Goal: Information Seeking & Learning: Learn about a topic

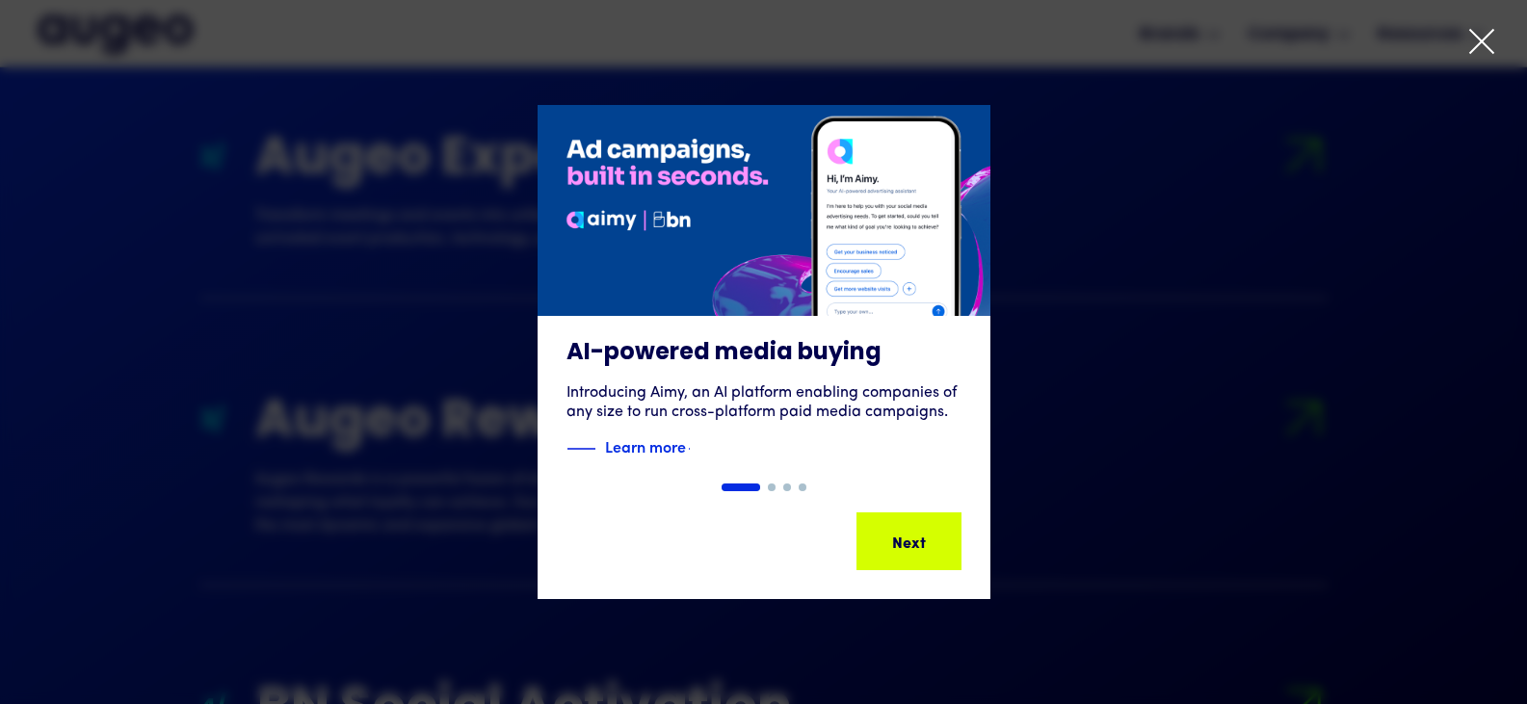
scroll to position [2040, 0]
click at [1474, 38] on icon at bounding box center [1481, 41] width 29 height 29
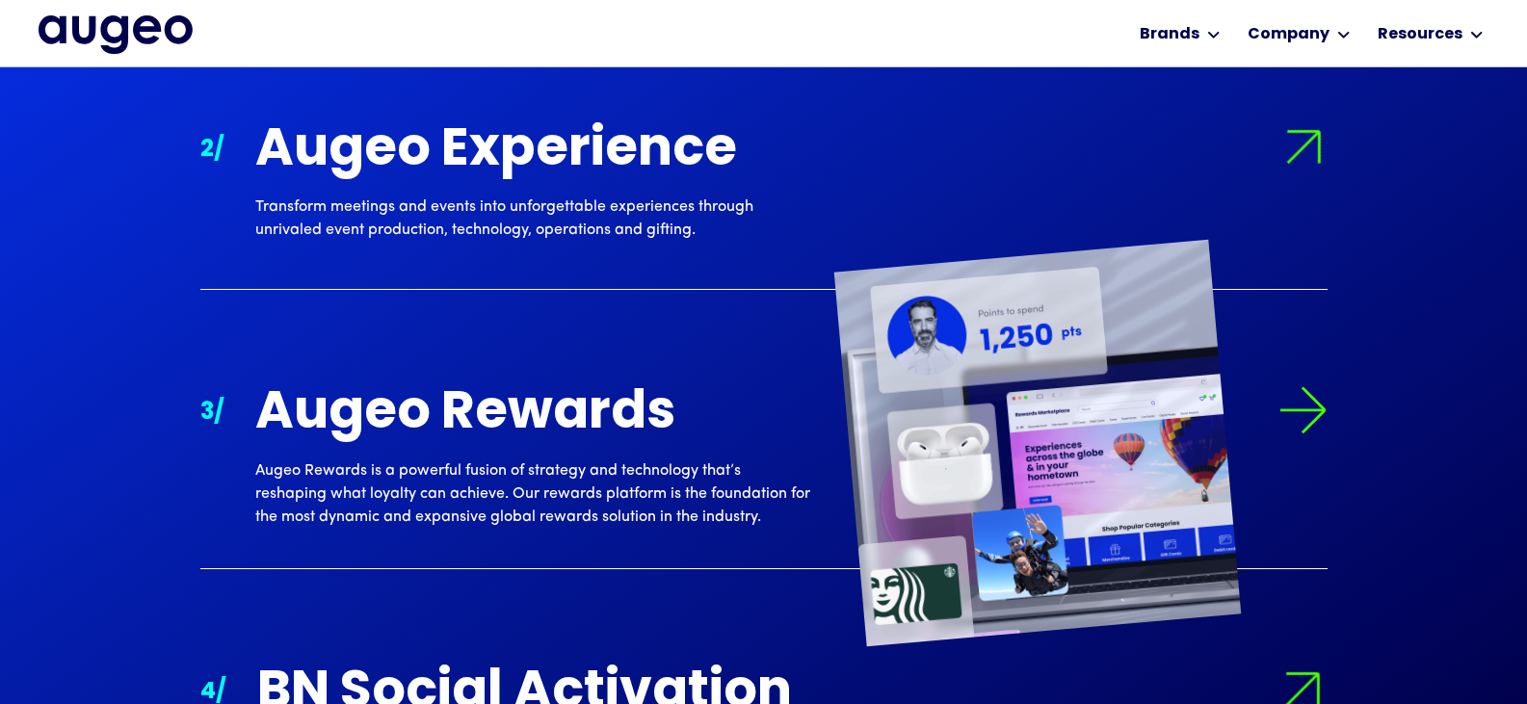
click at [535, 389] on div "Augeo Rewards" at bounding box center [532, 414] width 555 height 57
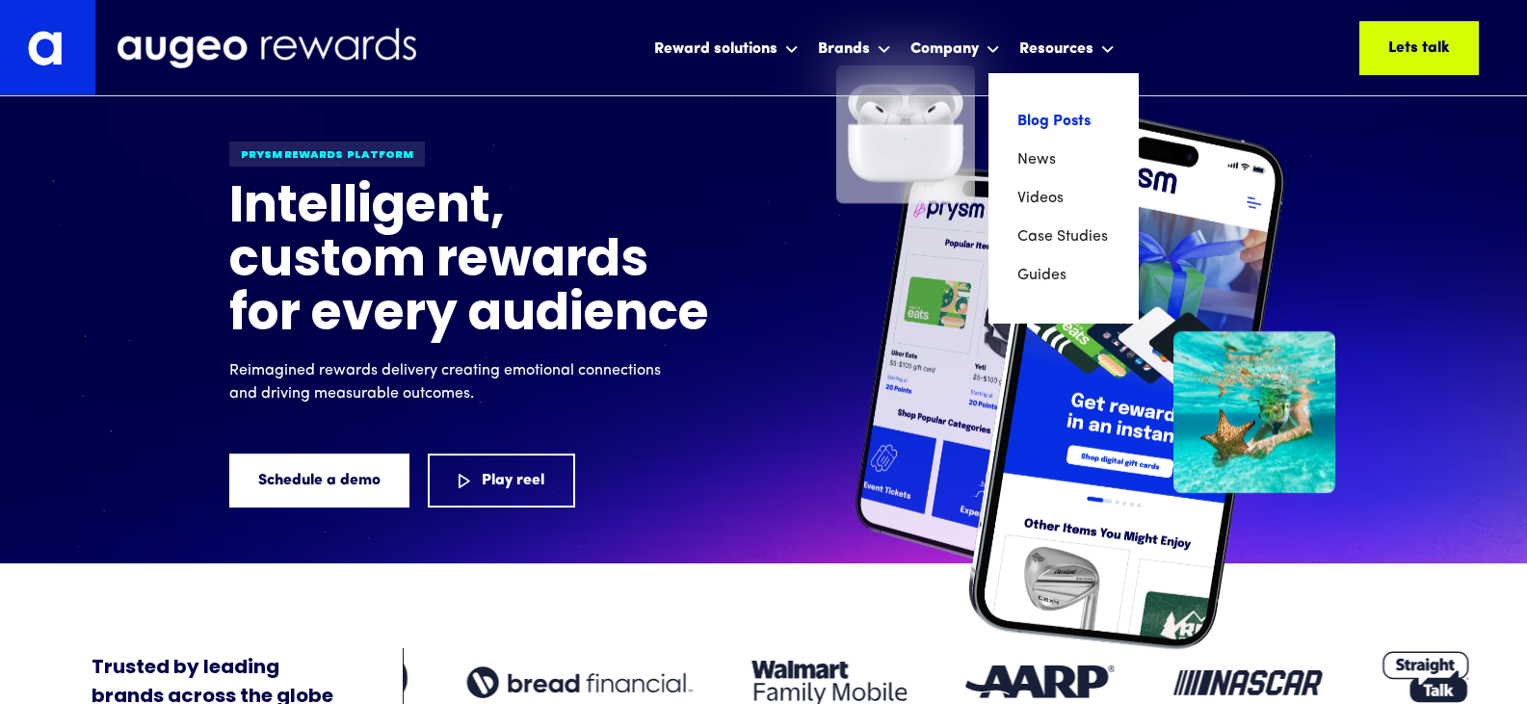
click at [1061, 125] on link "Blog Posts" at bounding box center [1063, 121] width 92 height 39
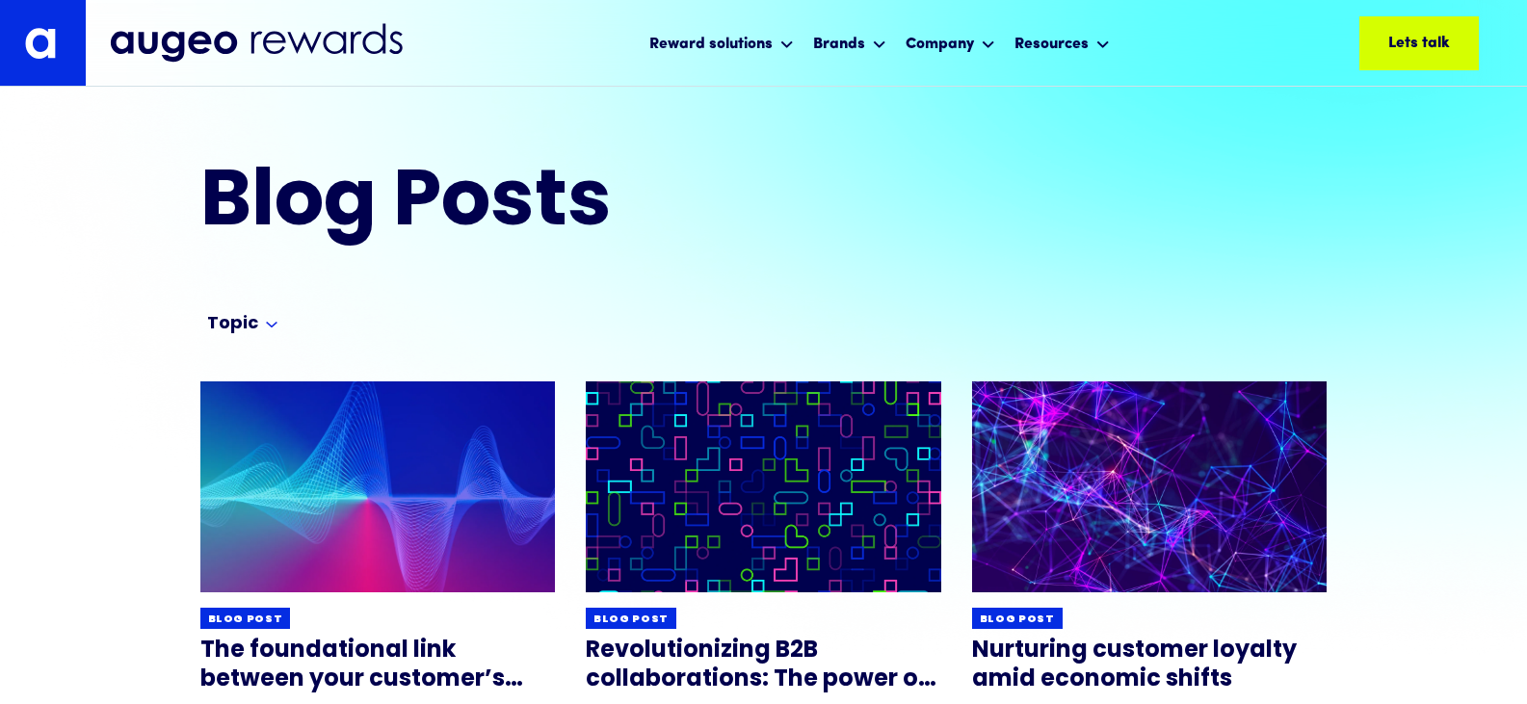
scroll to position [5, 0]
